Goal: Task Accomplishment & Management: Use online tool/utility

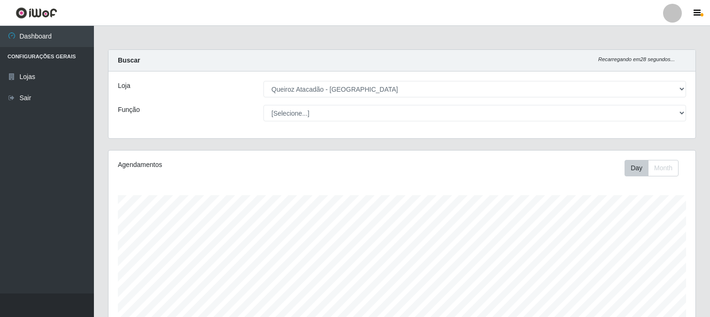
select select "464"
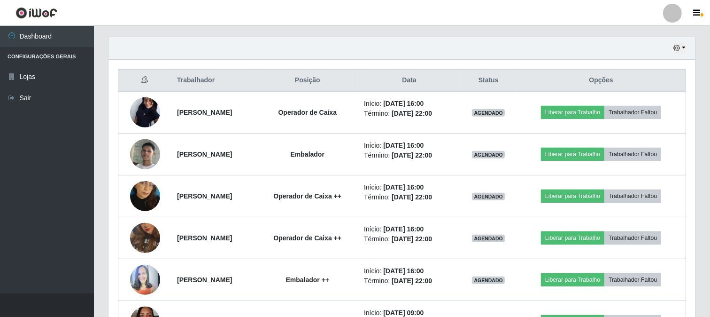
scroll to position [350, 0]
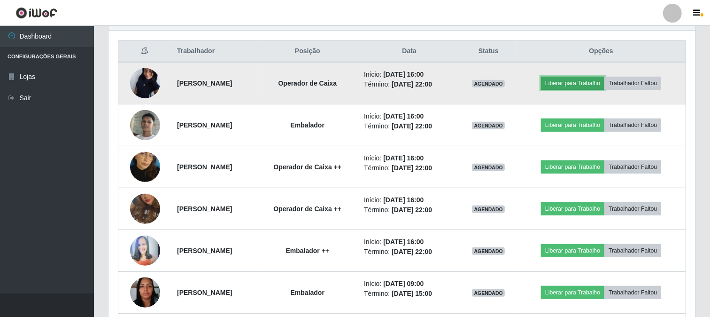
click at [574, 83] on button "Liberar para Trabalho" at bounding box center [572, 83] width 63 height 13
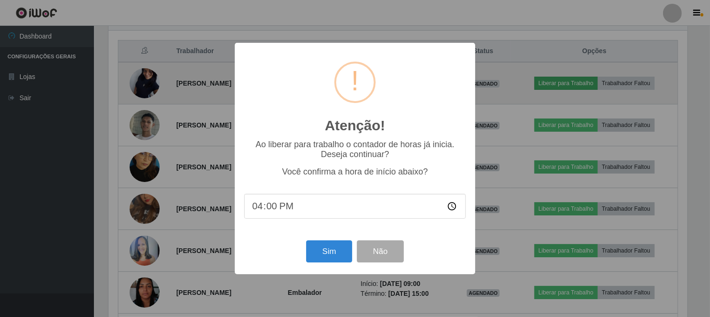
scroll to position [194, 581]
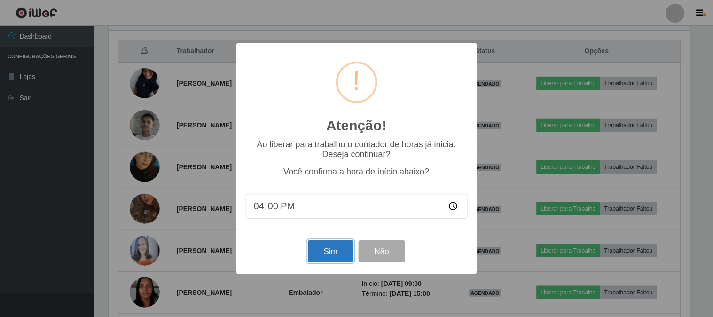
click at [329, 256] on button "Sim" at bounding box center [331, 251] width 46 height 22
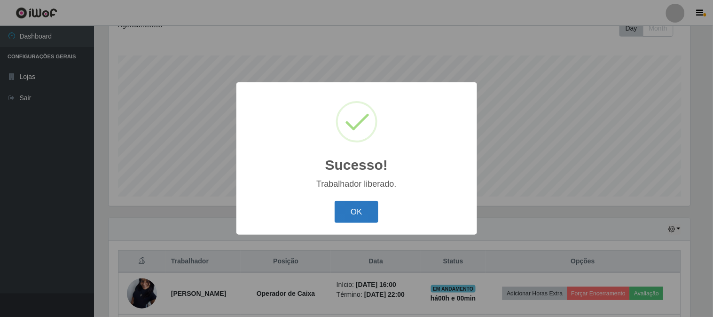
click at [355, 210] on button "OK" at bounding box center [356, 212] width 44 height 22
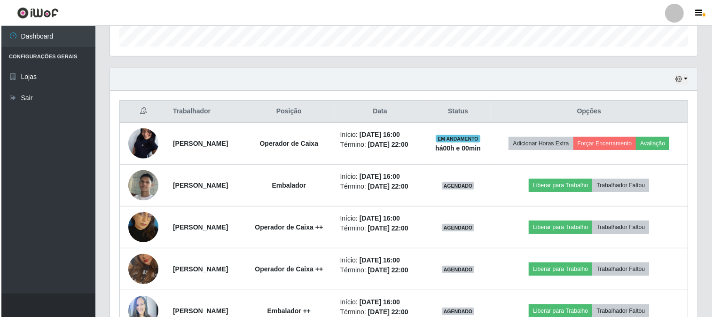
scroll to position [349, 0]
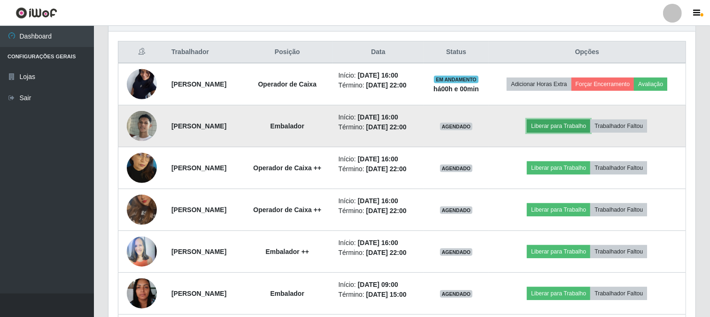
click at [575, 127] on button "Liberar para Trabalho" at bounding box center [558, 125] width 63 height 13
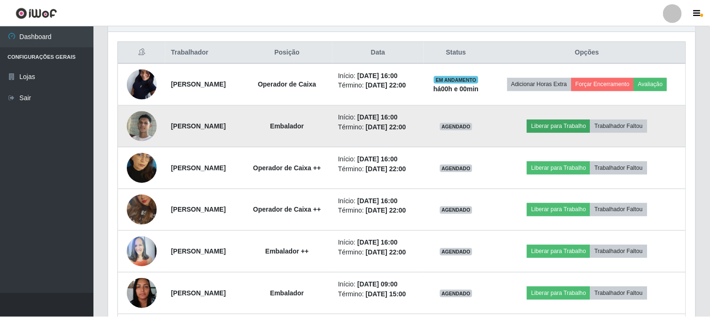
scroll to position [194, 581]
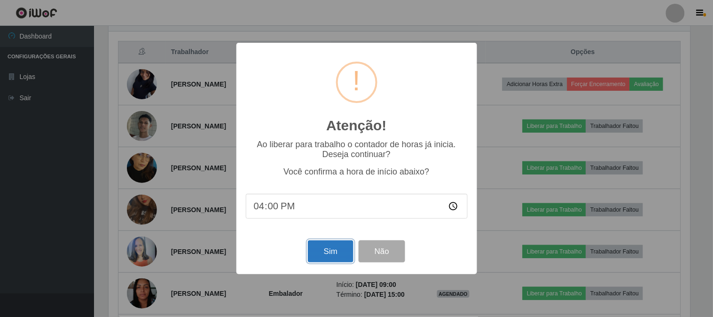
click at [326, 256] on button "Sim" at bounding box center [331, 251] width 46 height 22
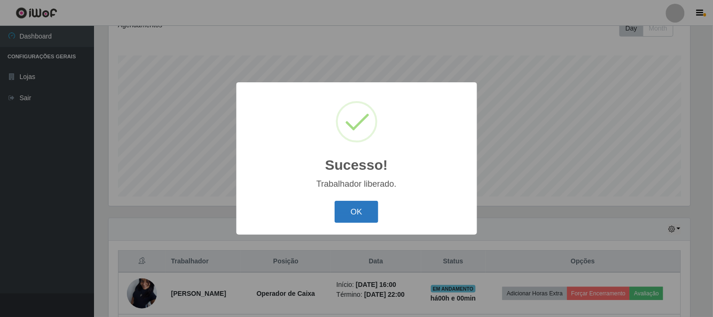
click at [367, 212] on button "OK" at bounding box center [356, 212] width 44 height 22
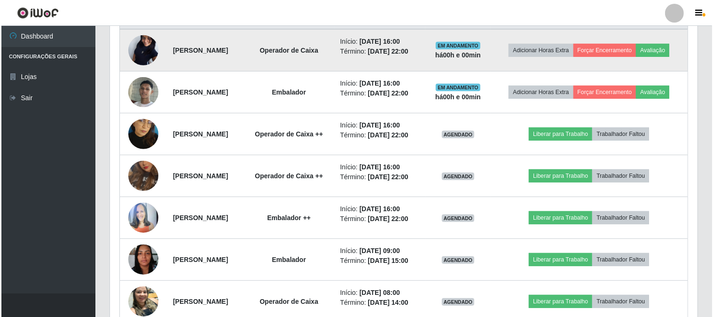
scroll to position [401, 0]
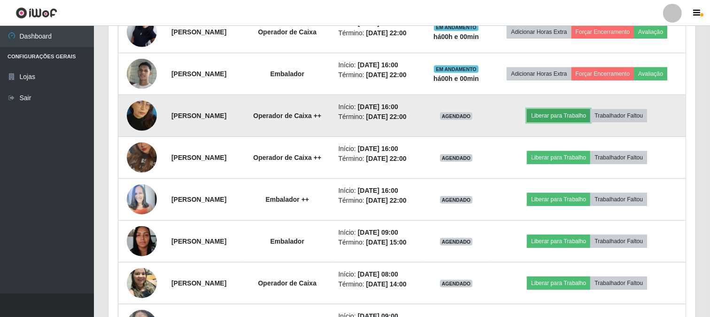
click at [583, 114] on button "Liberar para Trabalho" at bounding box center [558, 115] width 63 height 13
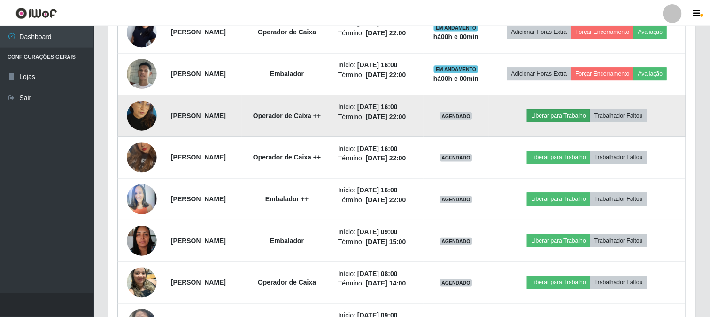
scroll to position [194, 581]
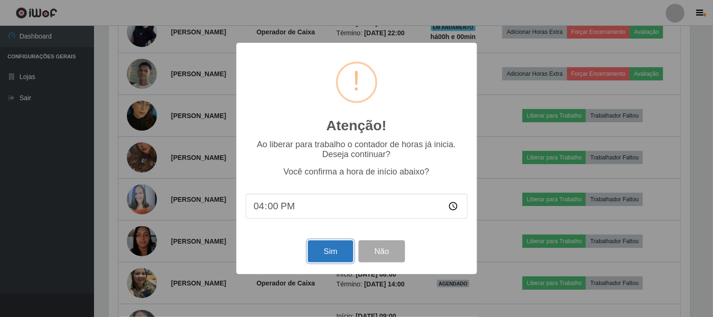
click at [324, 251] on button "Sim" at bounding box center [331, 251] width 46 height 22
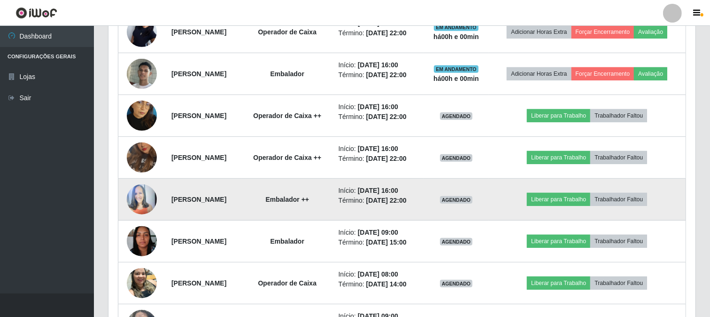
scroll to position [0, 0]
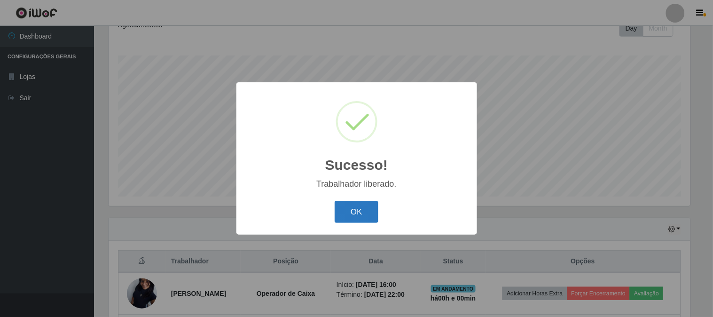
click at [354, 207] on button "OK" at bounding box center [356, 212] width 44 height 22
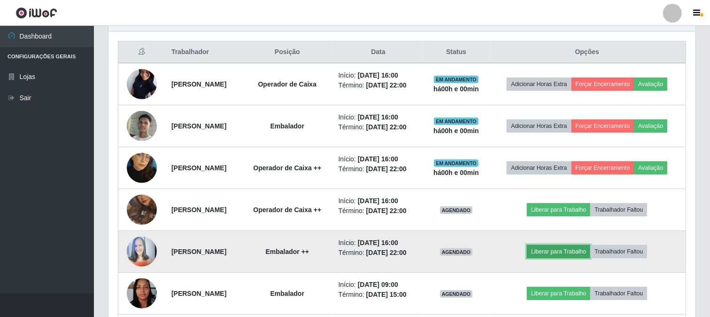
click at [581, 252] on button "Liberar para Trabalho" at bounding box center [558, 251] width 63 height 13
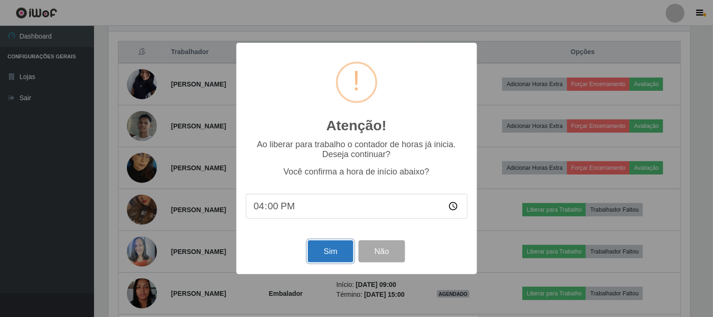
click at [333, 254] on button "Sim" at bounding box center [331, 251] width 46 height 22
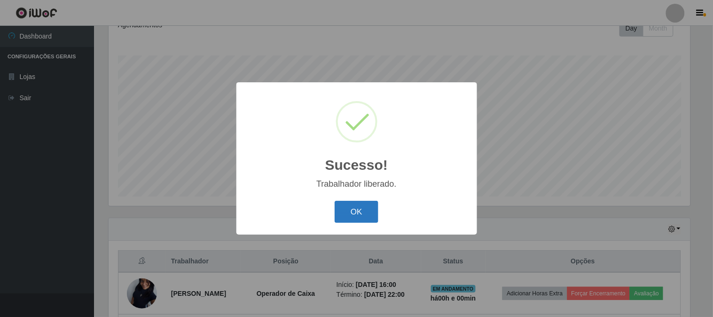
click at [372, 214] on button "OK" at bounding box center [356, 212] width 44 height 22
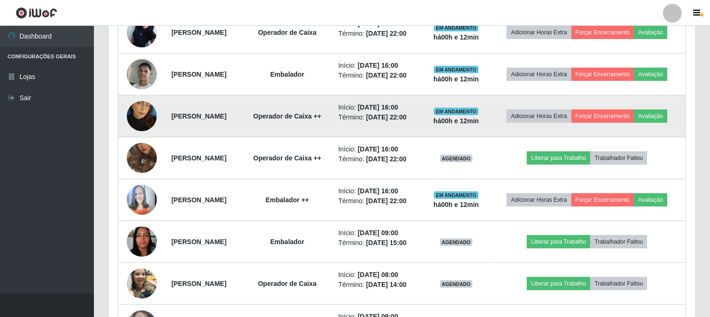
scroll to position [401, 0]
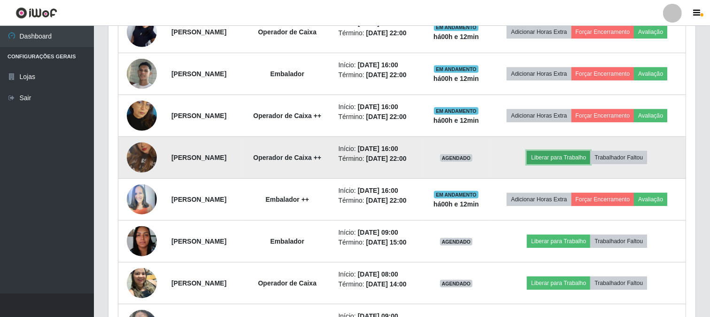
click at [588, 156] on button "Liberar para Trabalho" at bounding box center [558, 157] width 63 height 13
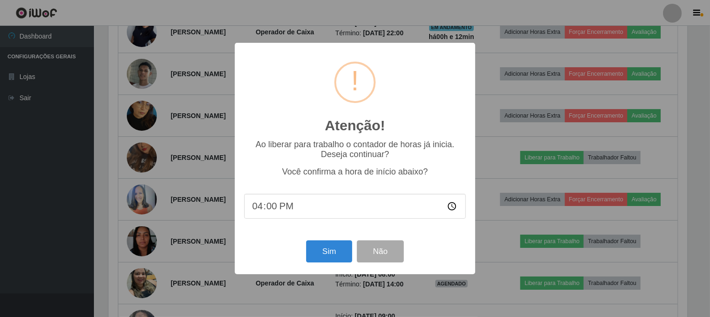
scroll to position [194, 581]
type input "16:12"
click at [334, 255] on button "Sim" at bounding box center [331, 251] width 46 height 22
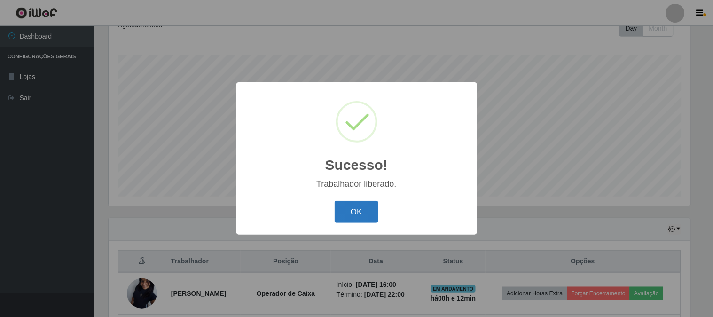
click at [354, 216] on button "OK" at bounding box center [356, 212] width 44 height 22
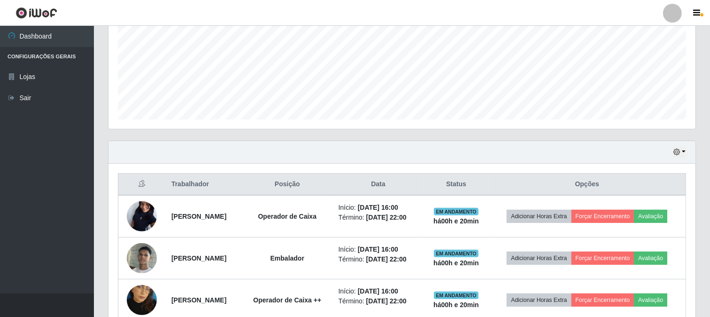
scroll to position [192, 0]
